Goal: Task Accomplishment & Management: Use online tool/utility

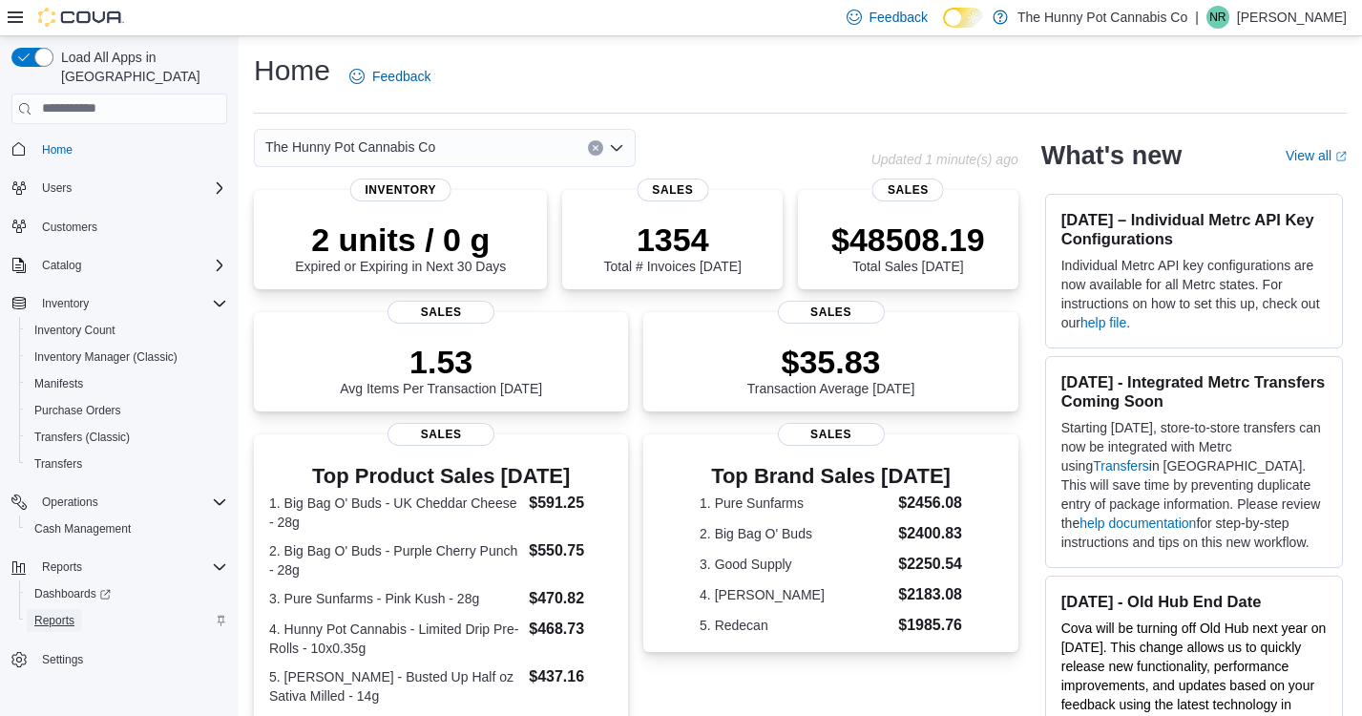
click at [64, 613] on span "Reports" at bounding box center [54, 620] width 40 height 15
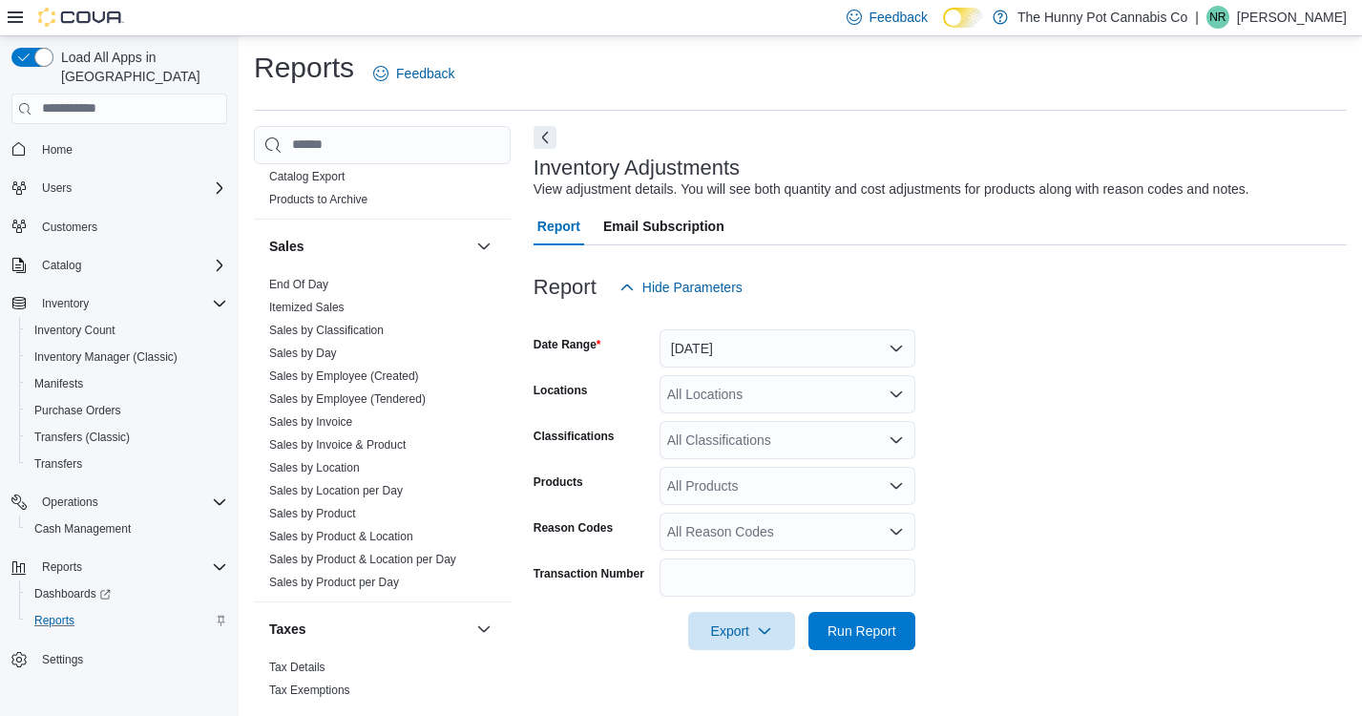
scroll to position [1014, 0]
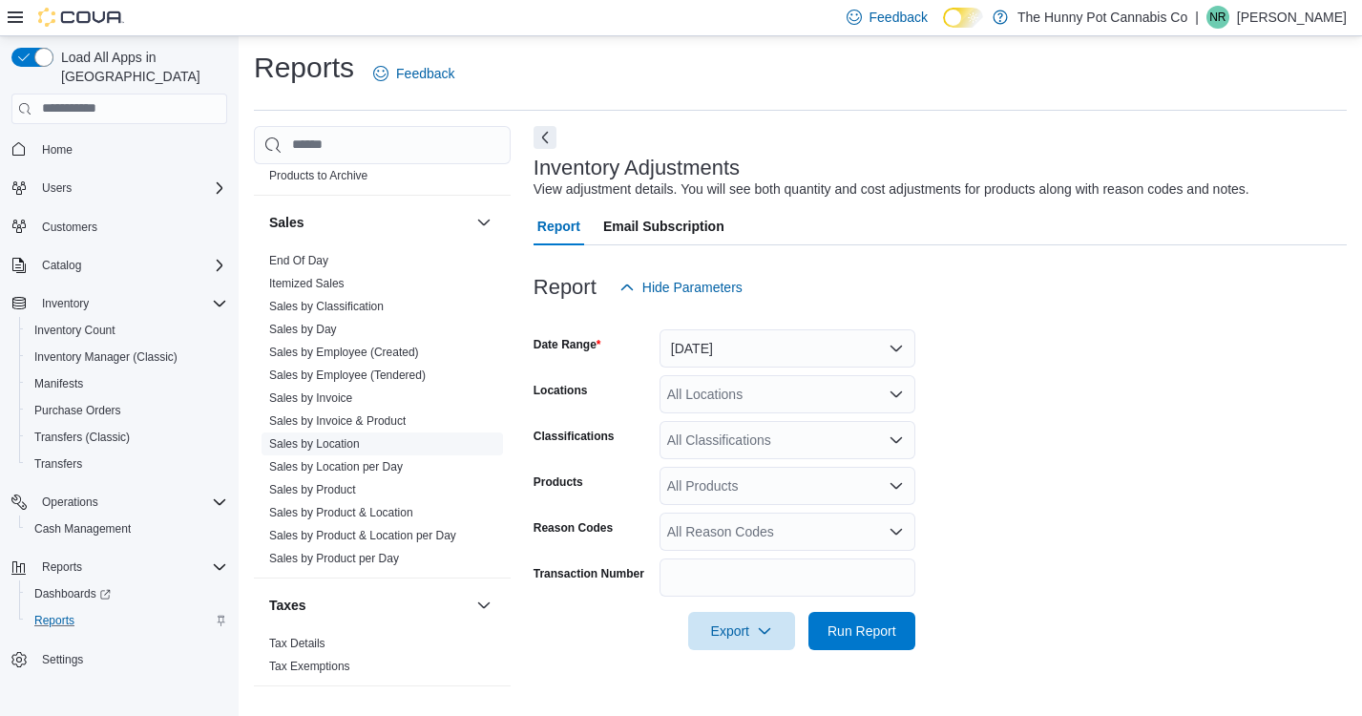
click at [312, 447] on link "Sales by Location" at bounding box center [314, 443] width 91 height 13
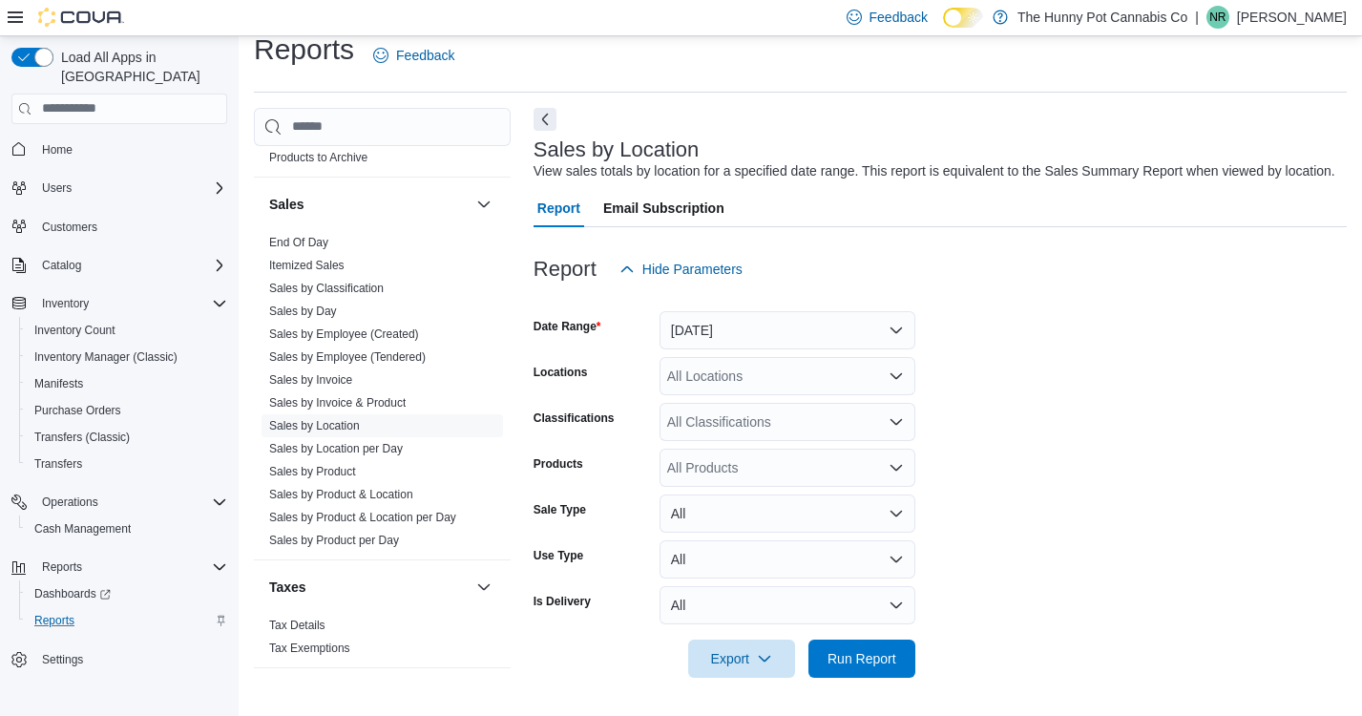
scroll to position [40, 0]
click at [853, 663] on span "Run Report" at bounding box center [861, 657] width 69 height 19
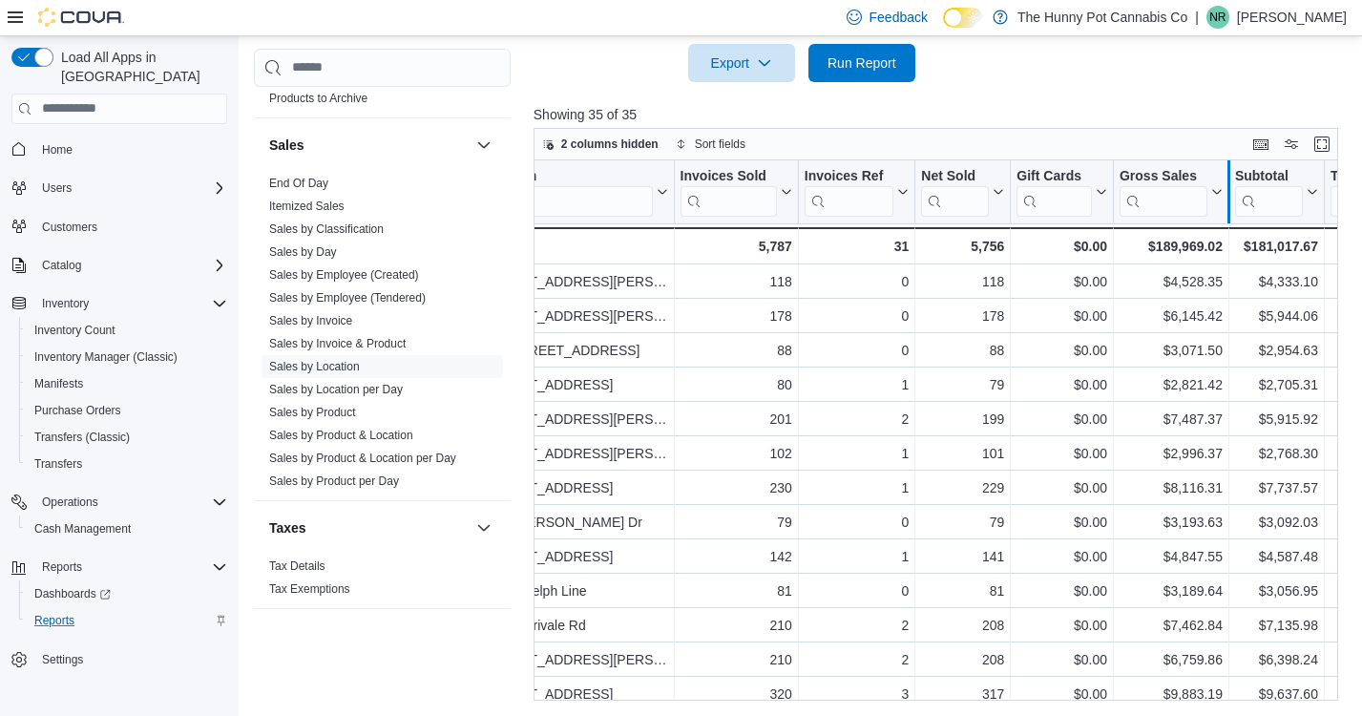
scroll to position [0, 92]
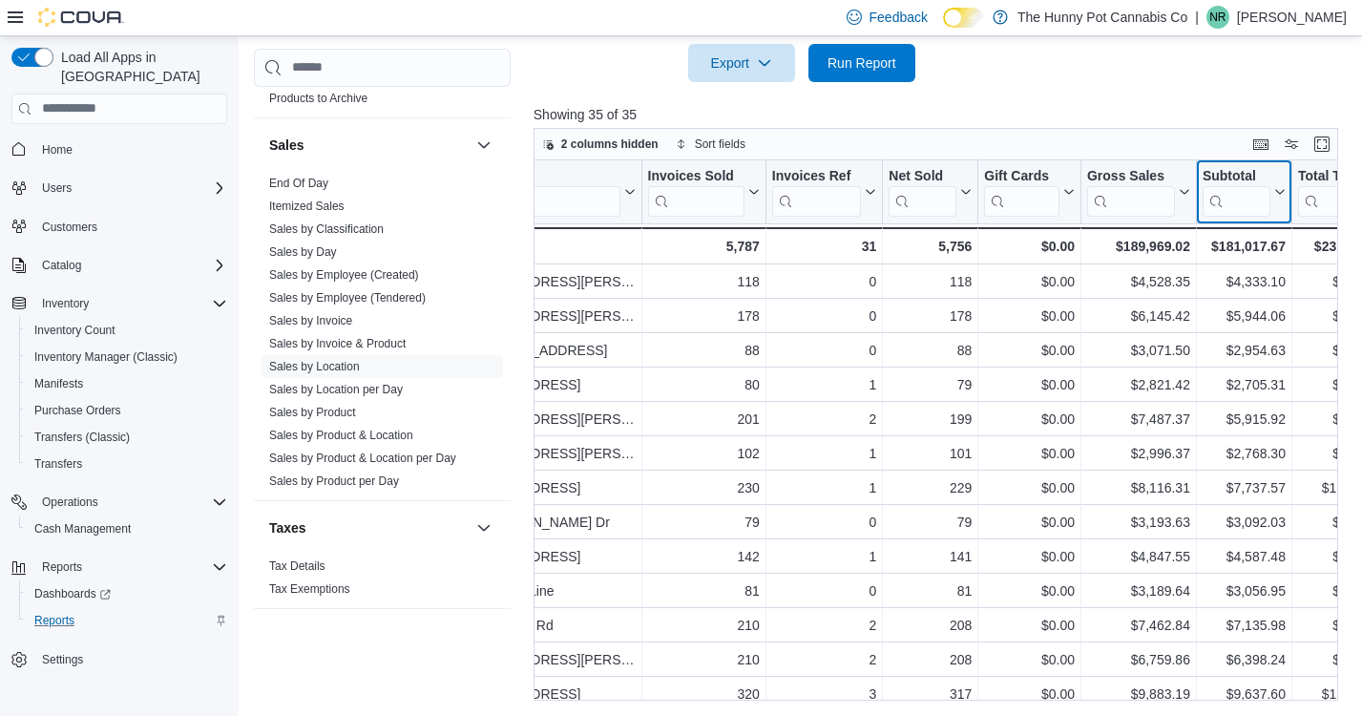
click at [1278, 198] on icon at bounding box center [1277, 191] width 15 height 11
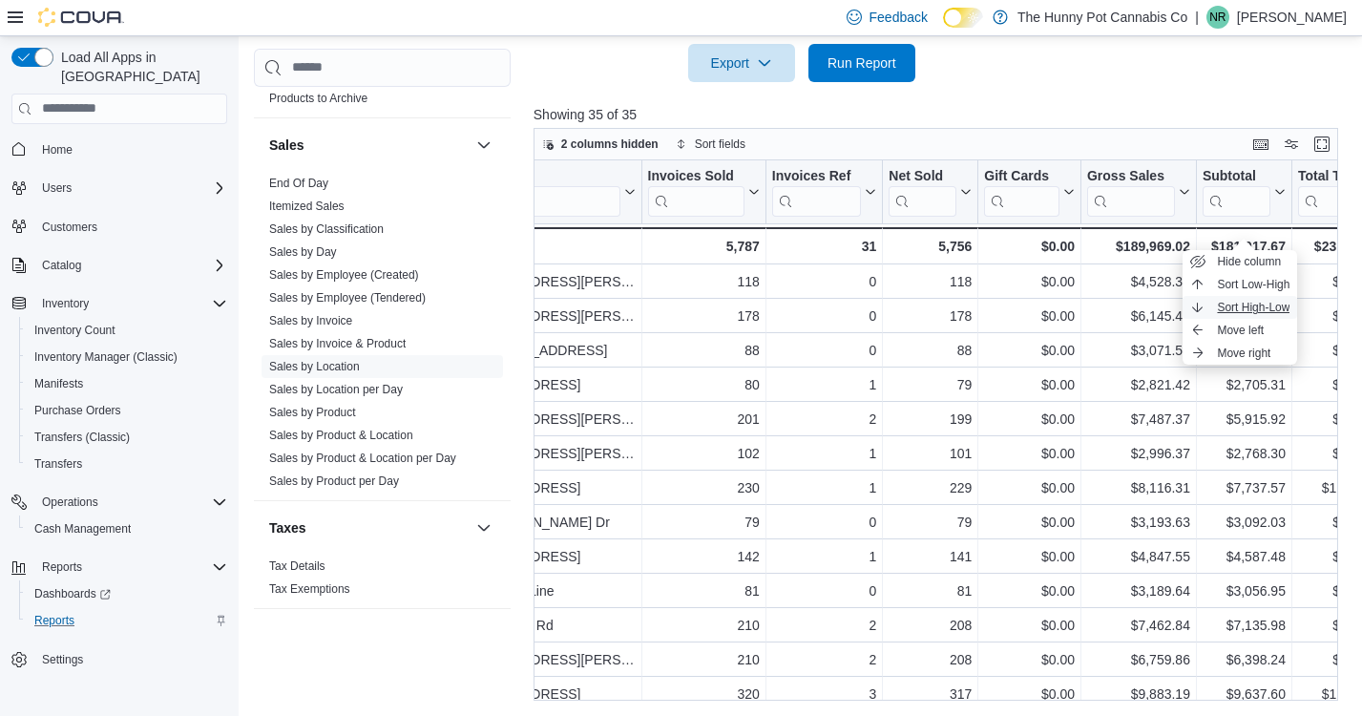
click at [1243, 303] on span "Sort High-Low" at bounding box center [1253, 307] width 73 height 15
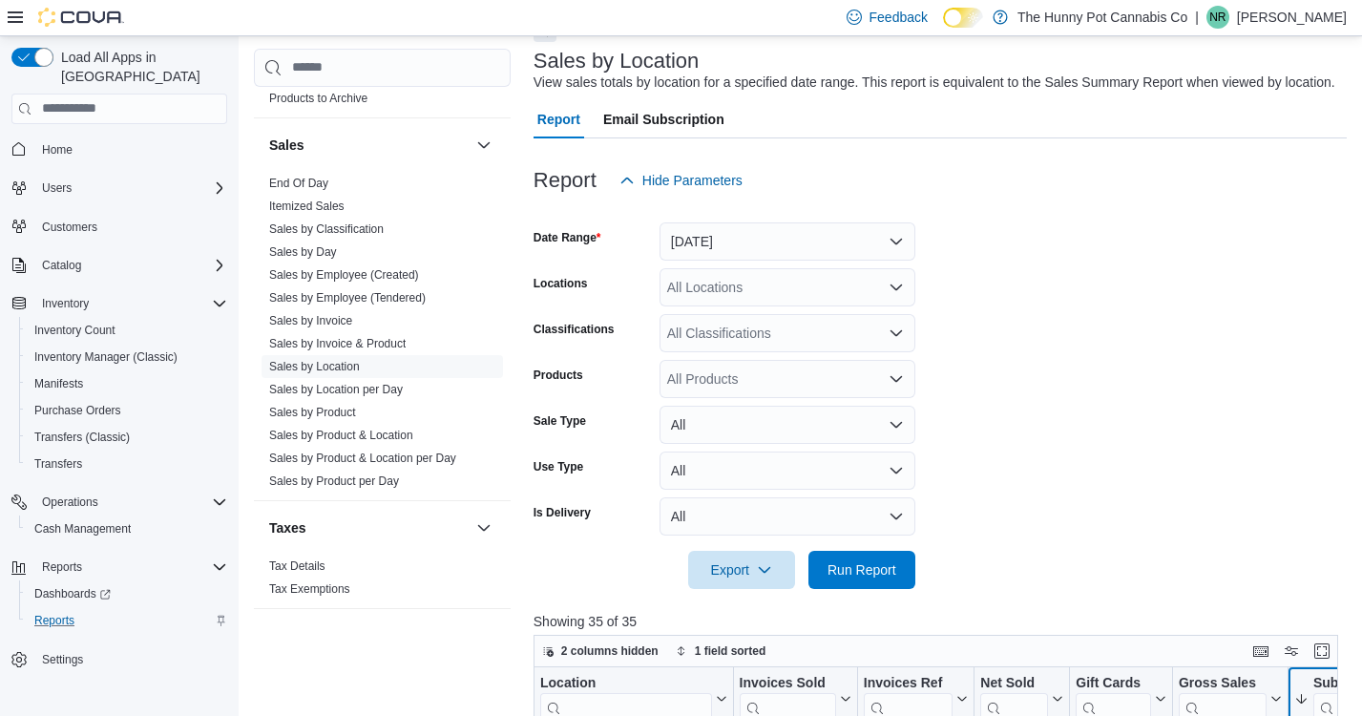
scroll to position [111, 0]
click at [899, 260] on button "Yesterday" at bounding box center [787, 240] width 256 height 38
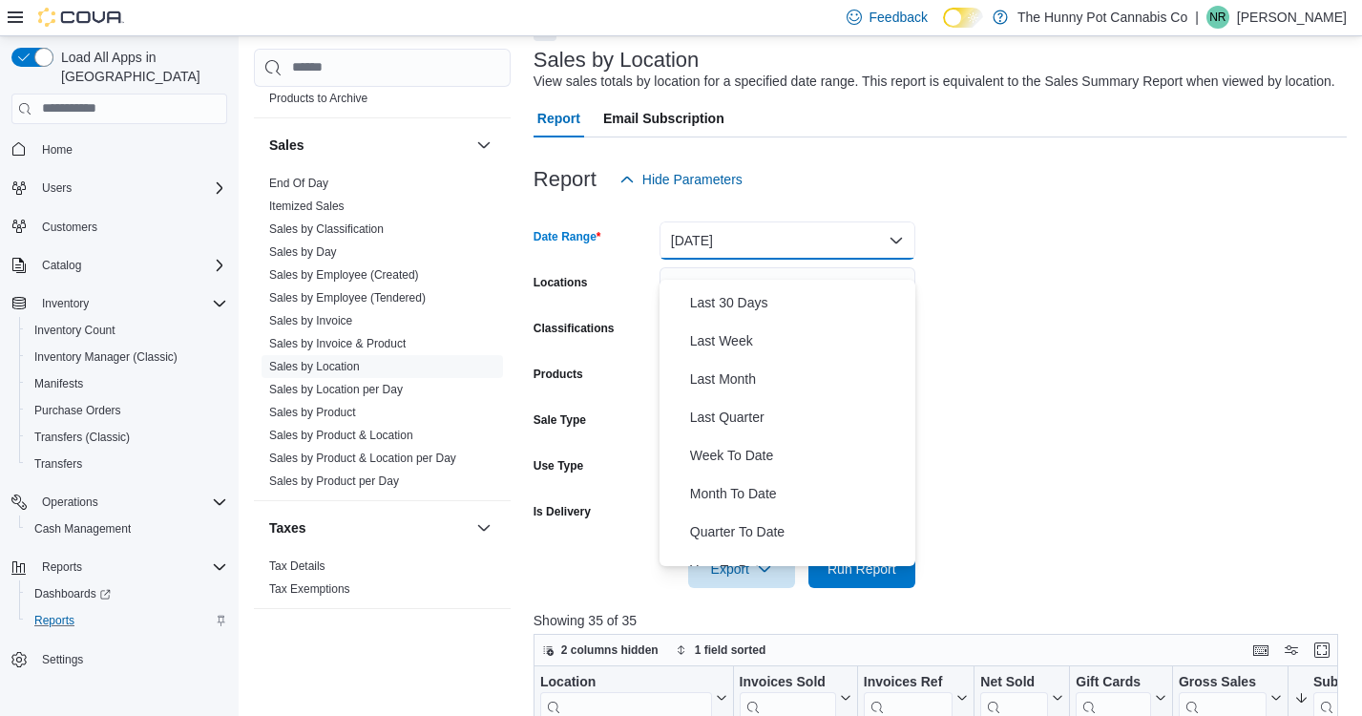
scroll to position [282, 0]
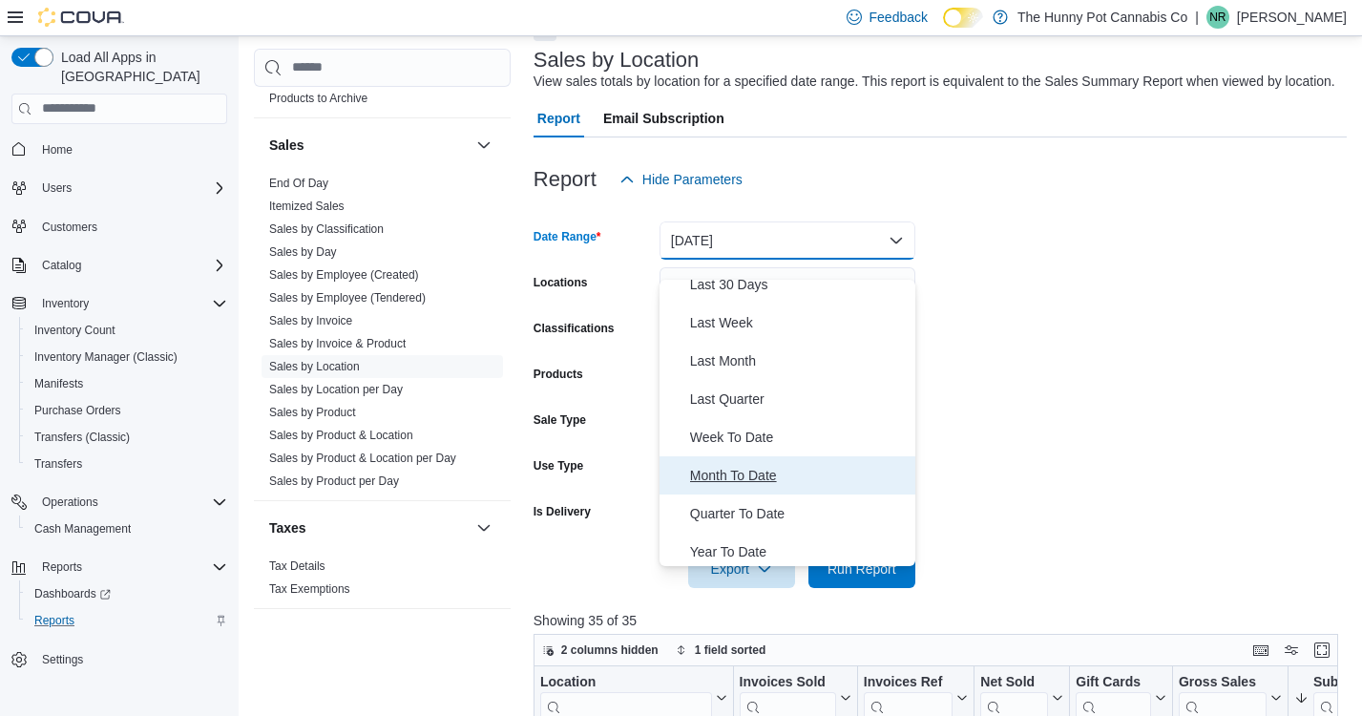
click at [724, 480] on span "Month To Date" at bounding box center [799, 475] width 218 height 23
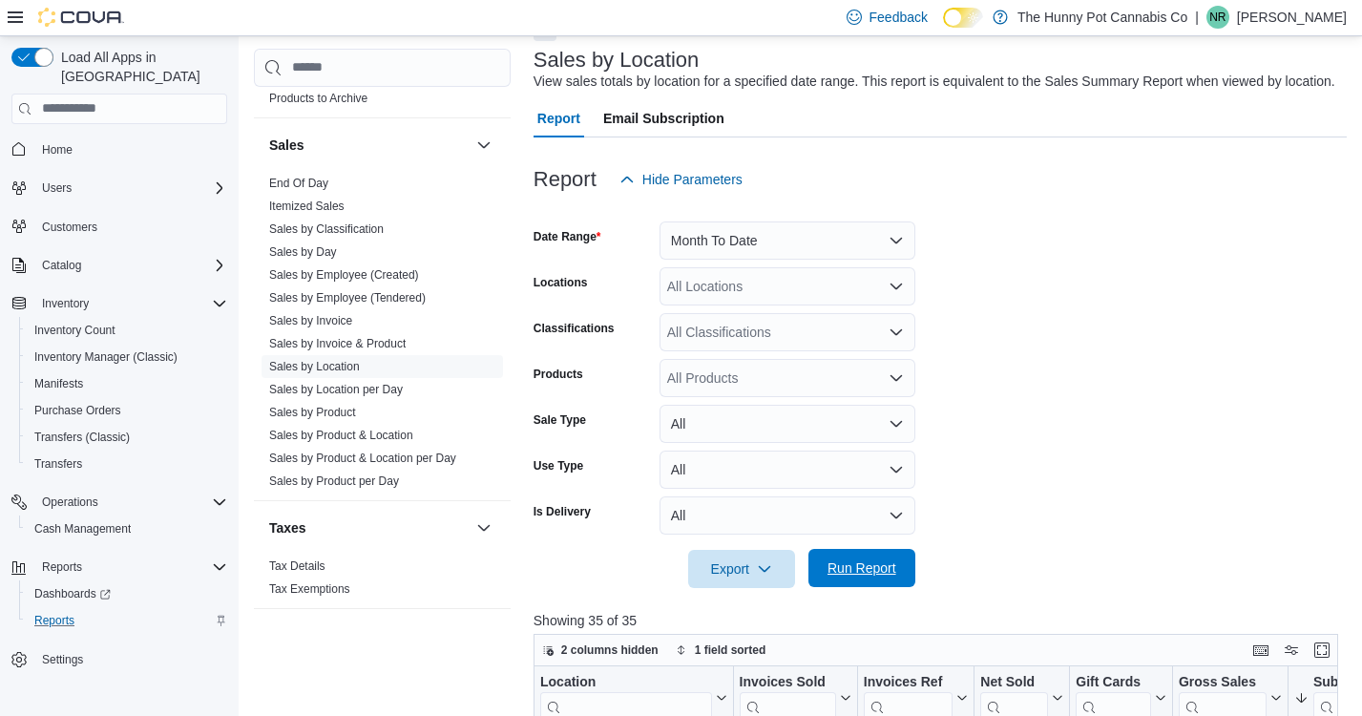
click at [838, 575] on span "Run Report" at bounding box center [862, 568] width 84 height 38
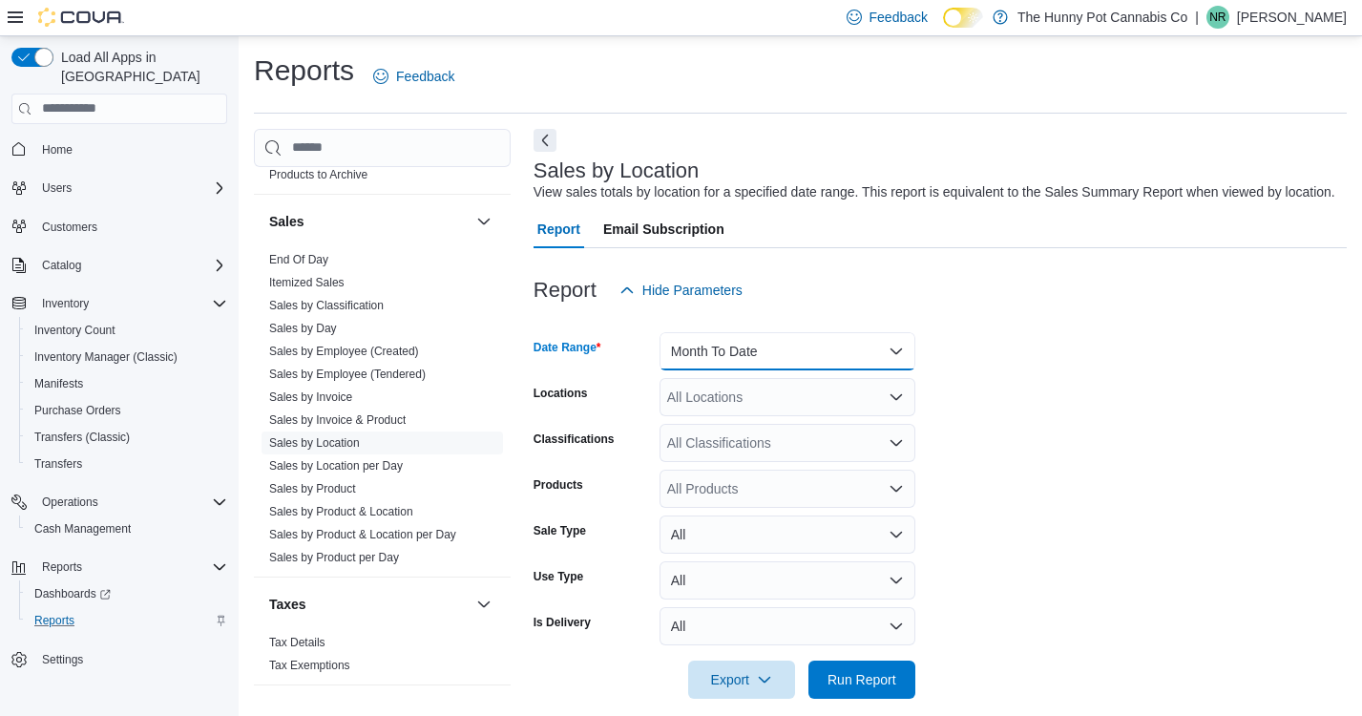
click at [824, 370] on button "Month To Date" at bounding box center [787, 351] width 256 height 38
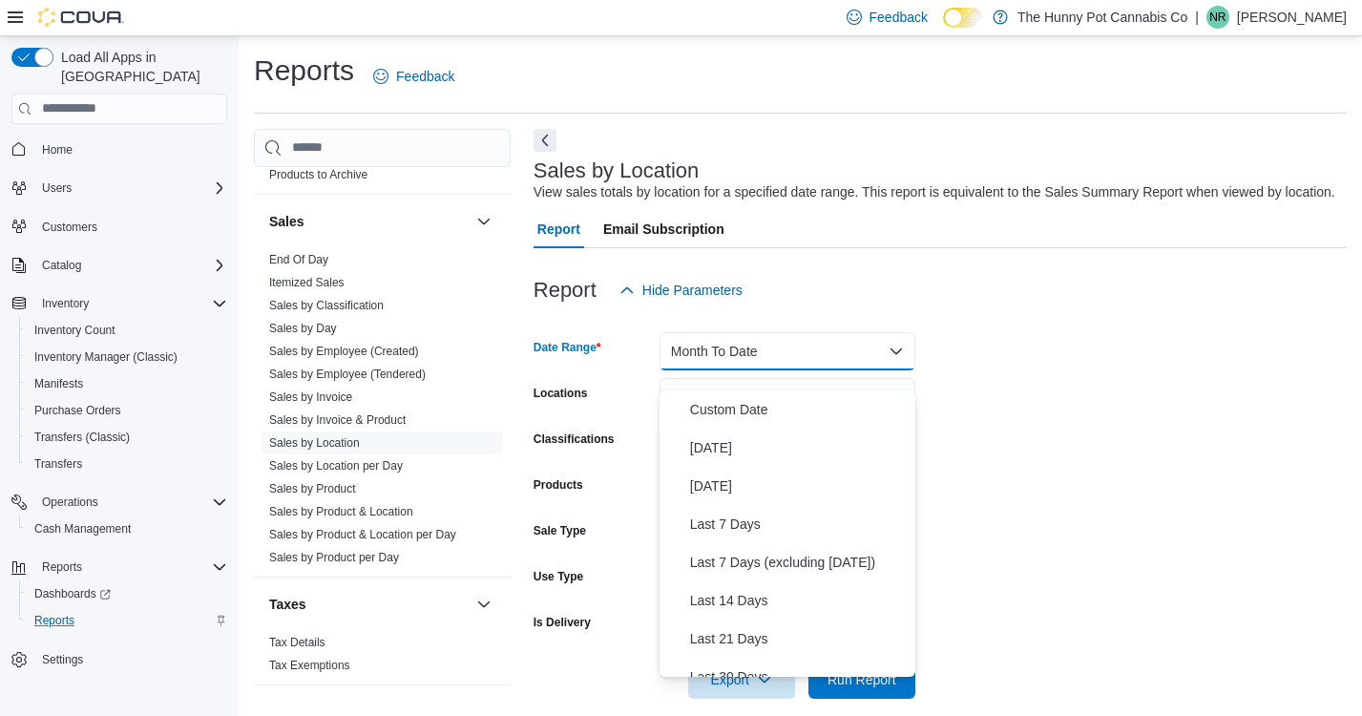
scroll to position [286, 0]
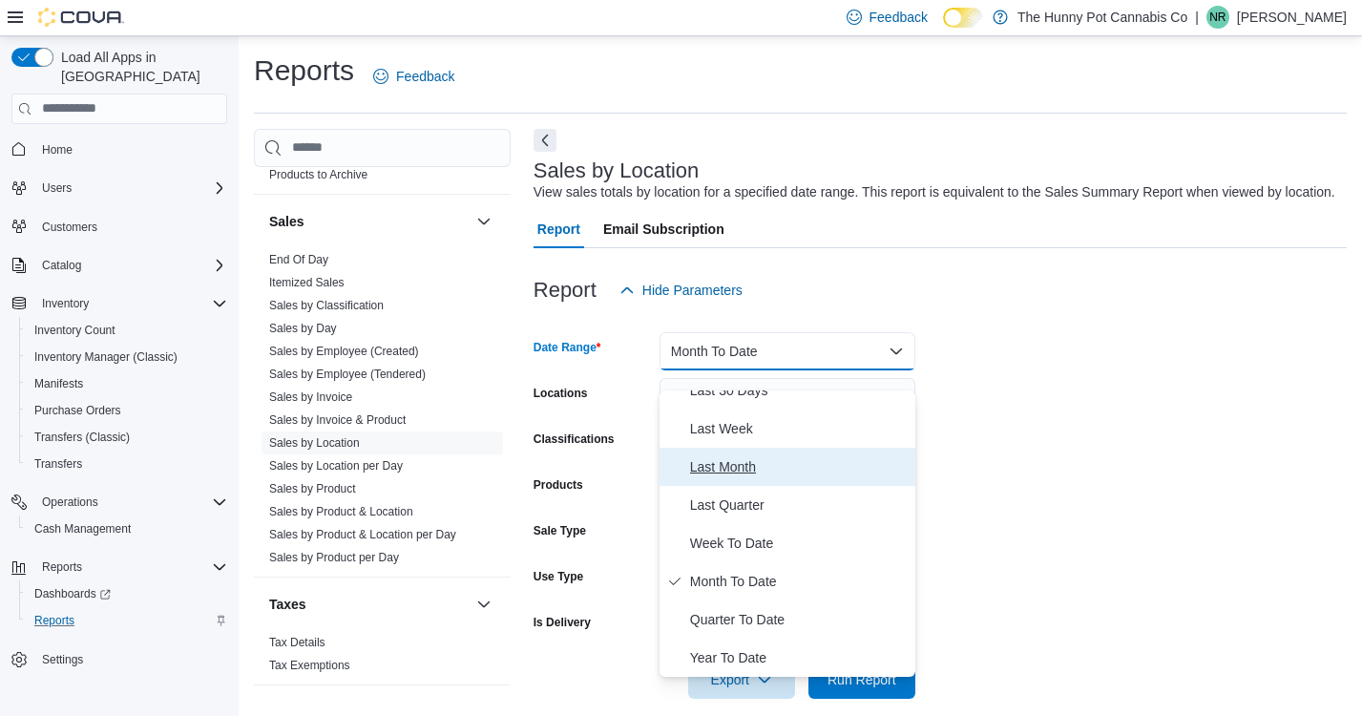
click at [755, 459] on span "Last Month" at bounding box center [799, 466] width 218 height 23
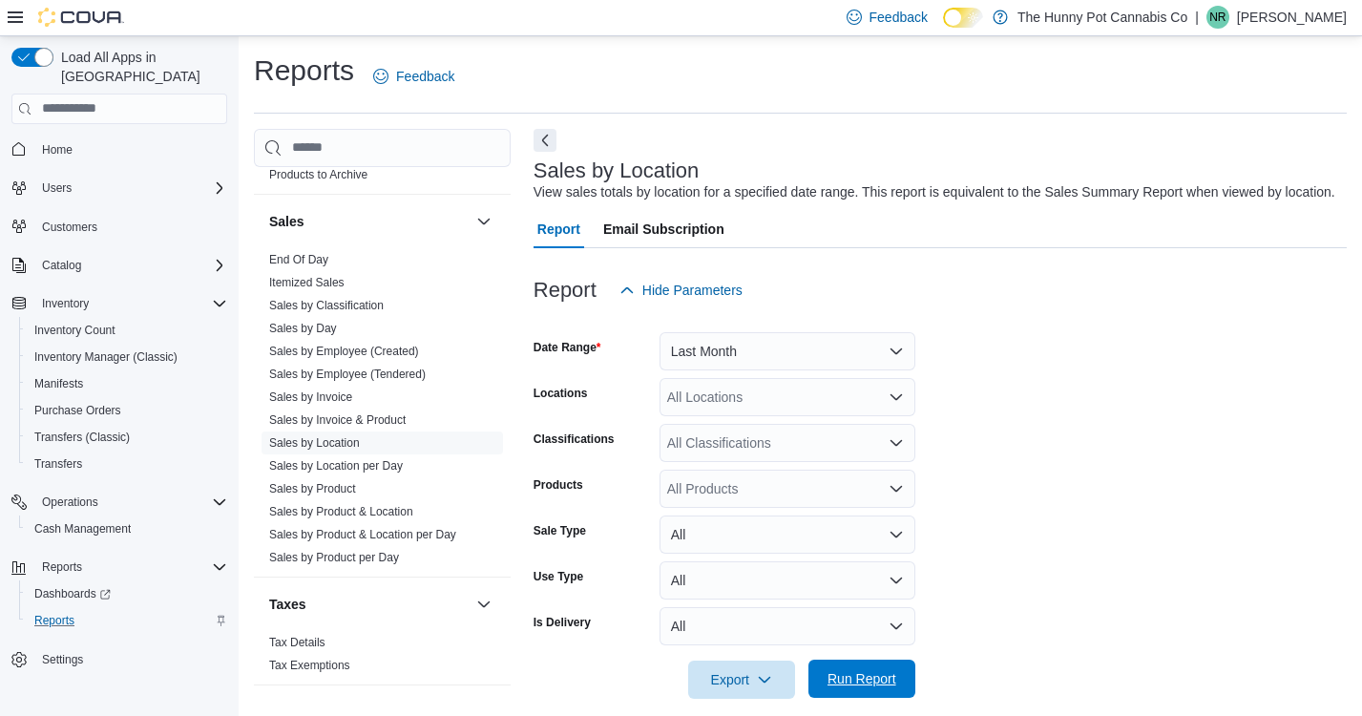
click at [856, 688] on span "Run Report" at bounding box center [861, 678] width 69 height 19
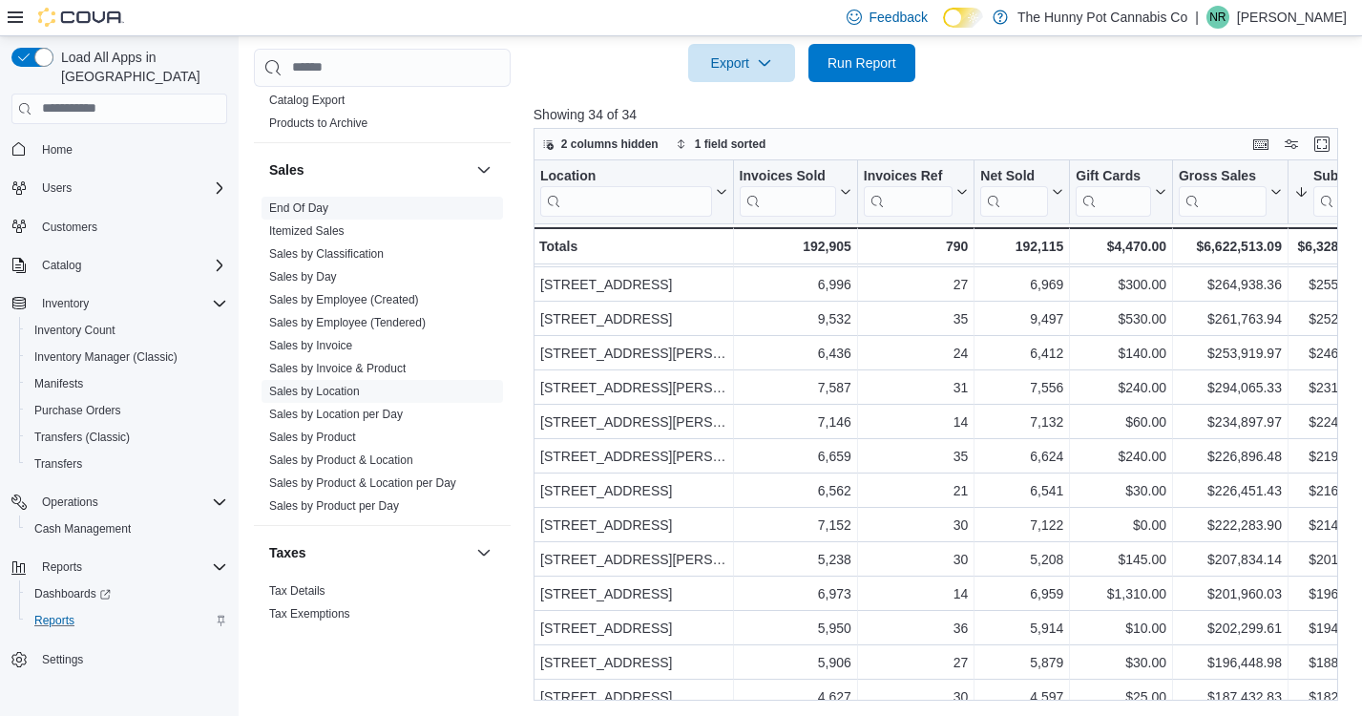
scroll to position [988, 0]
